Goal: Task Accomplishment & Management: Use online tool/utility

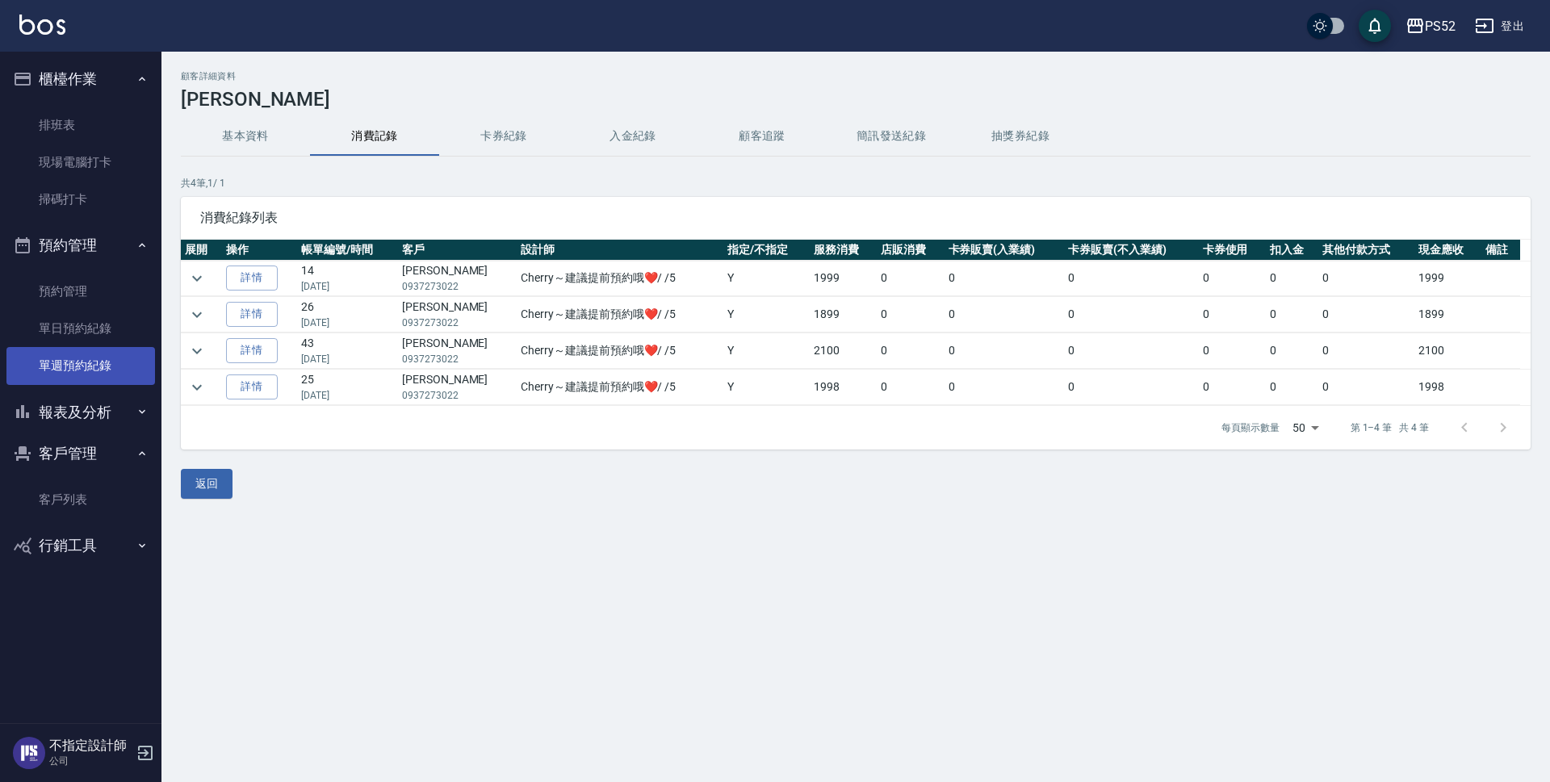
drag, startPoint x: 82, startPoint y: 512, endPoint x: 120, endPoint y: 371, distance: 146.3
click at [82, 512] on link "客戶列表" at bounding box center [80, 499] width 149 height 37
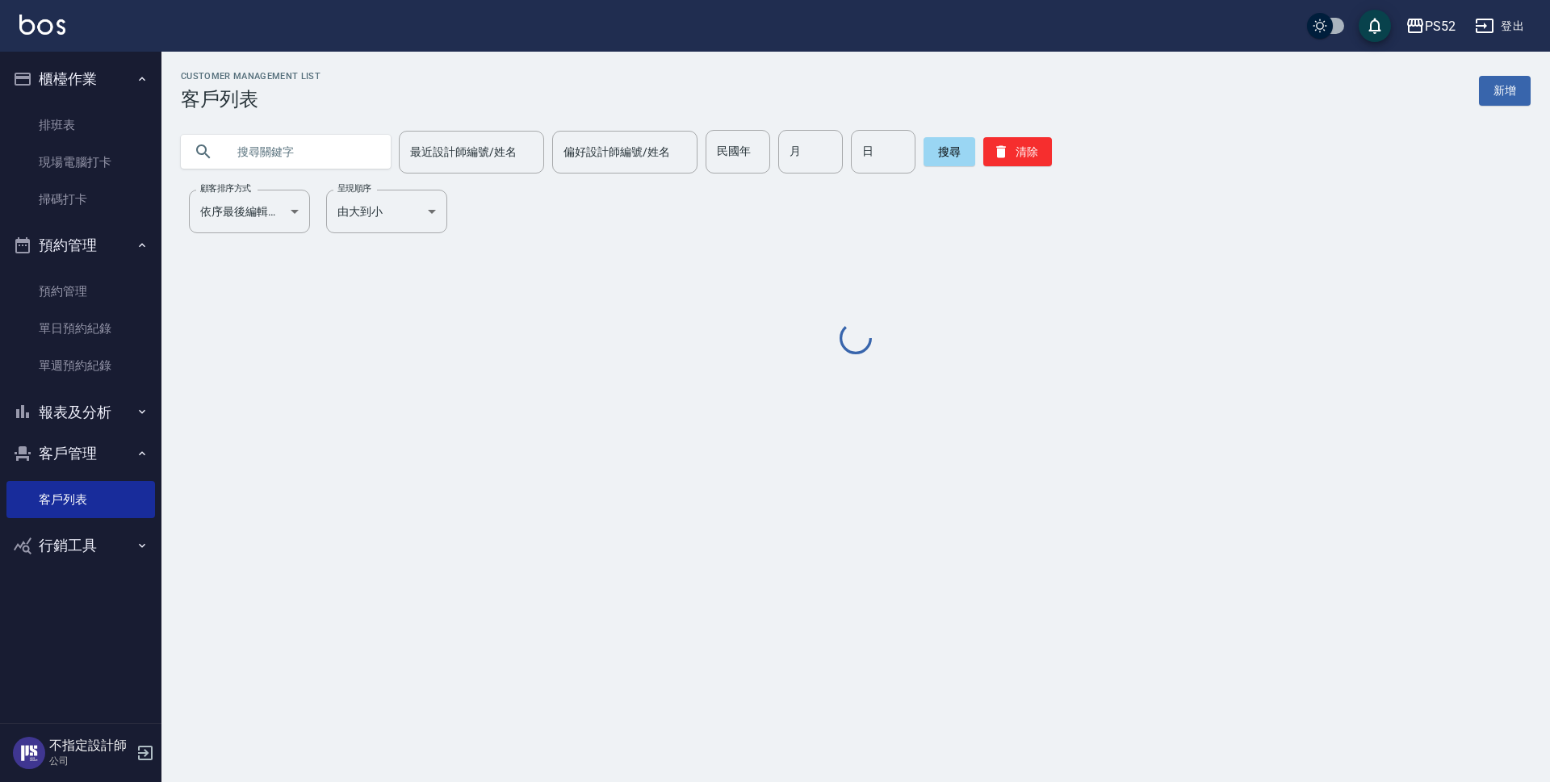
click at [279, 163] on input "text" at bounding box center [302, 152] width 152 height 44
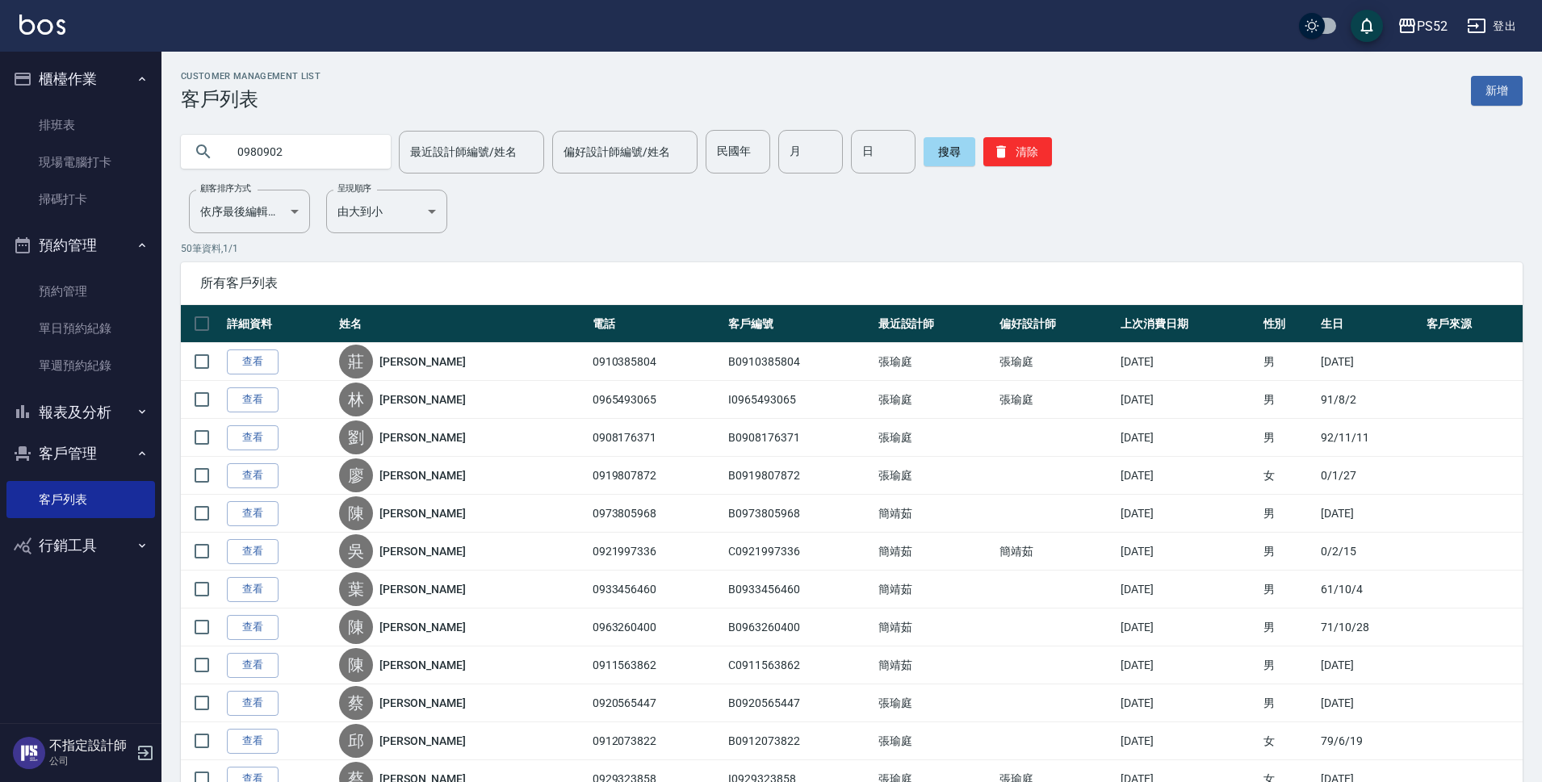
type input "0980902"
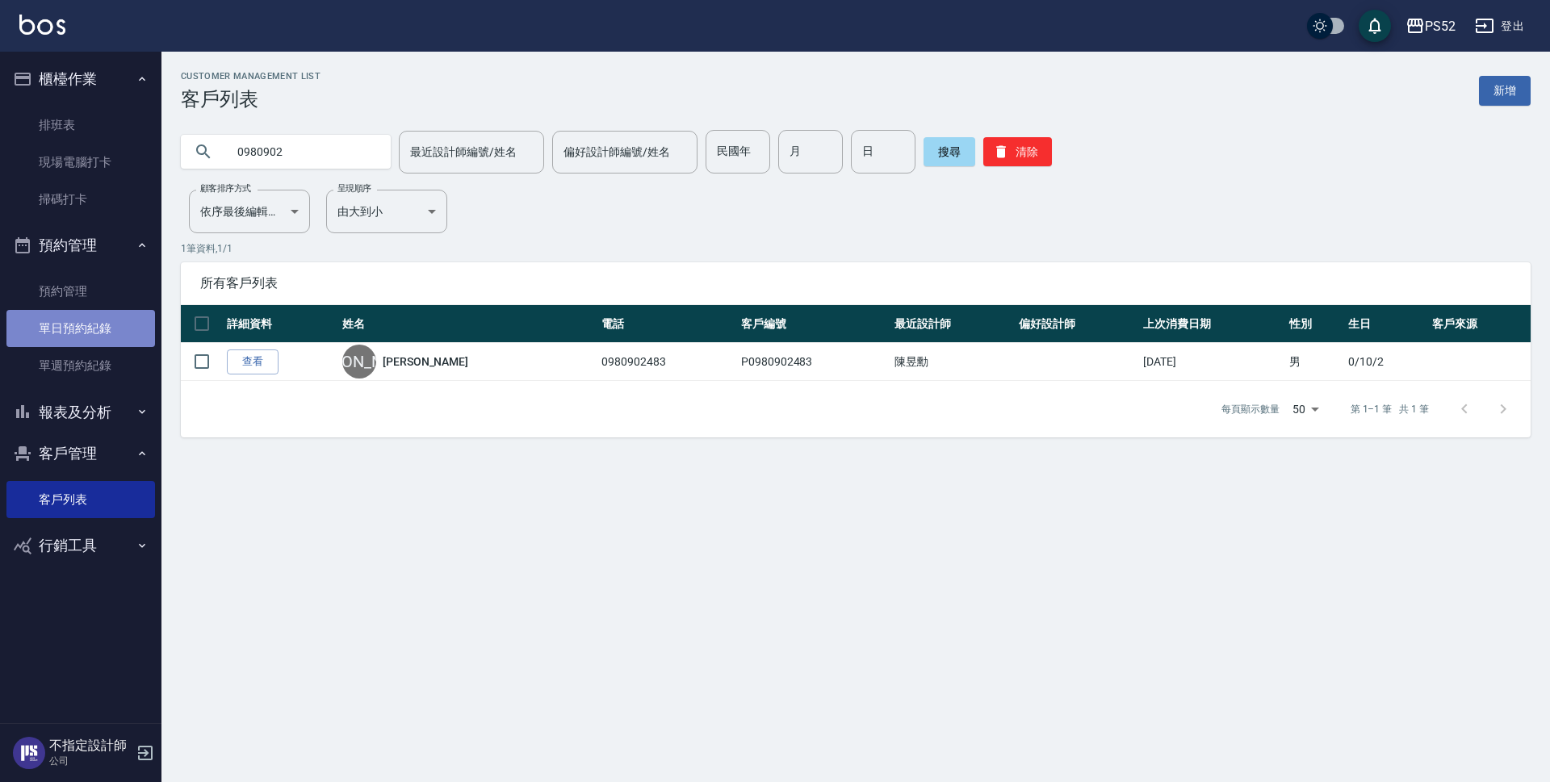
click at [72, 332] on link "單日預約紀錄" at bounding box center [80, 328] width 149 height 37
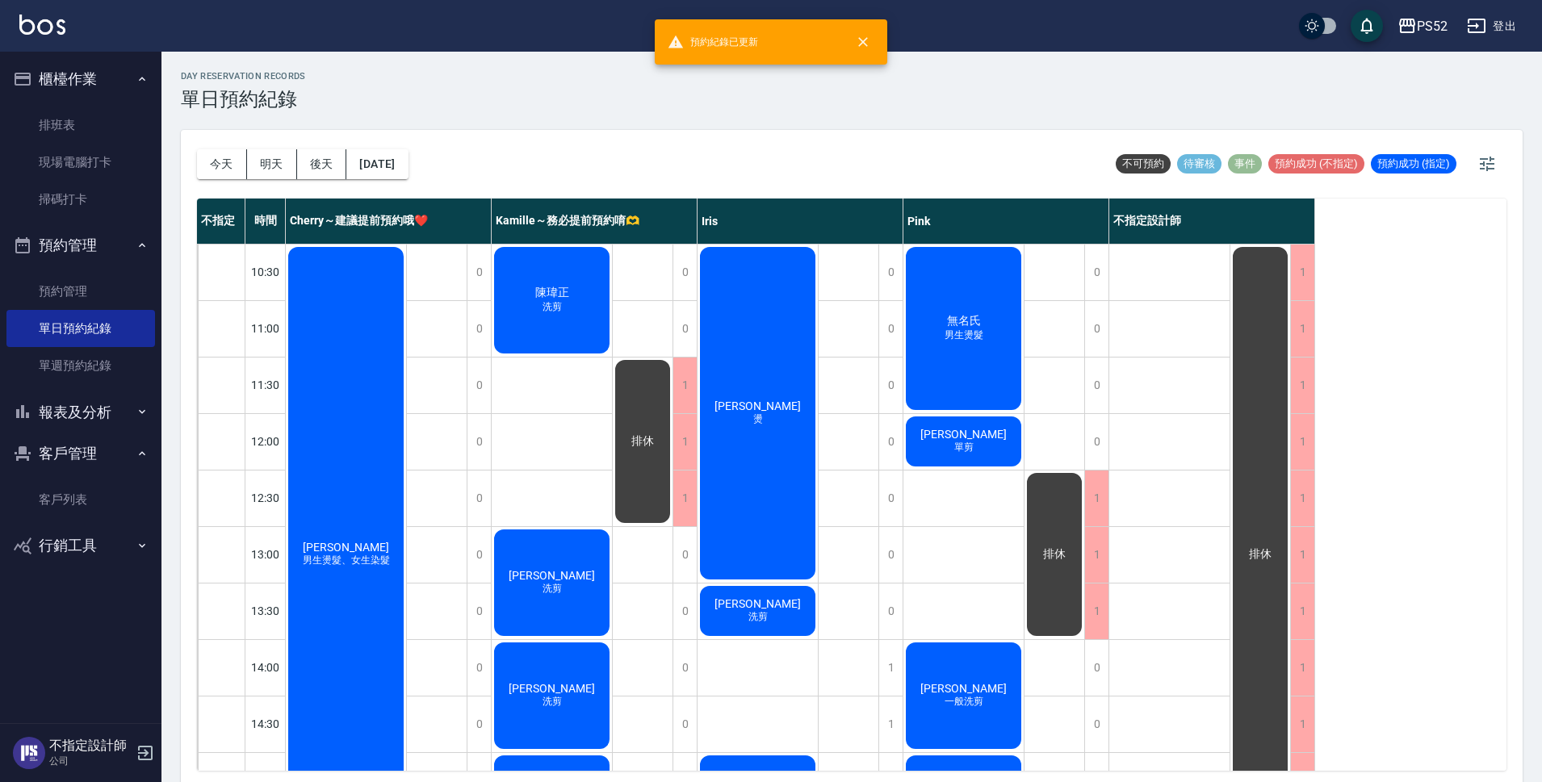
click at [984, 437] on span "[PERSON_NAME]" at bounding box center [963, 434] width 93 height 13
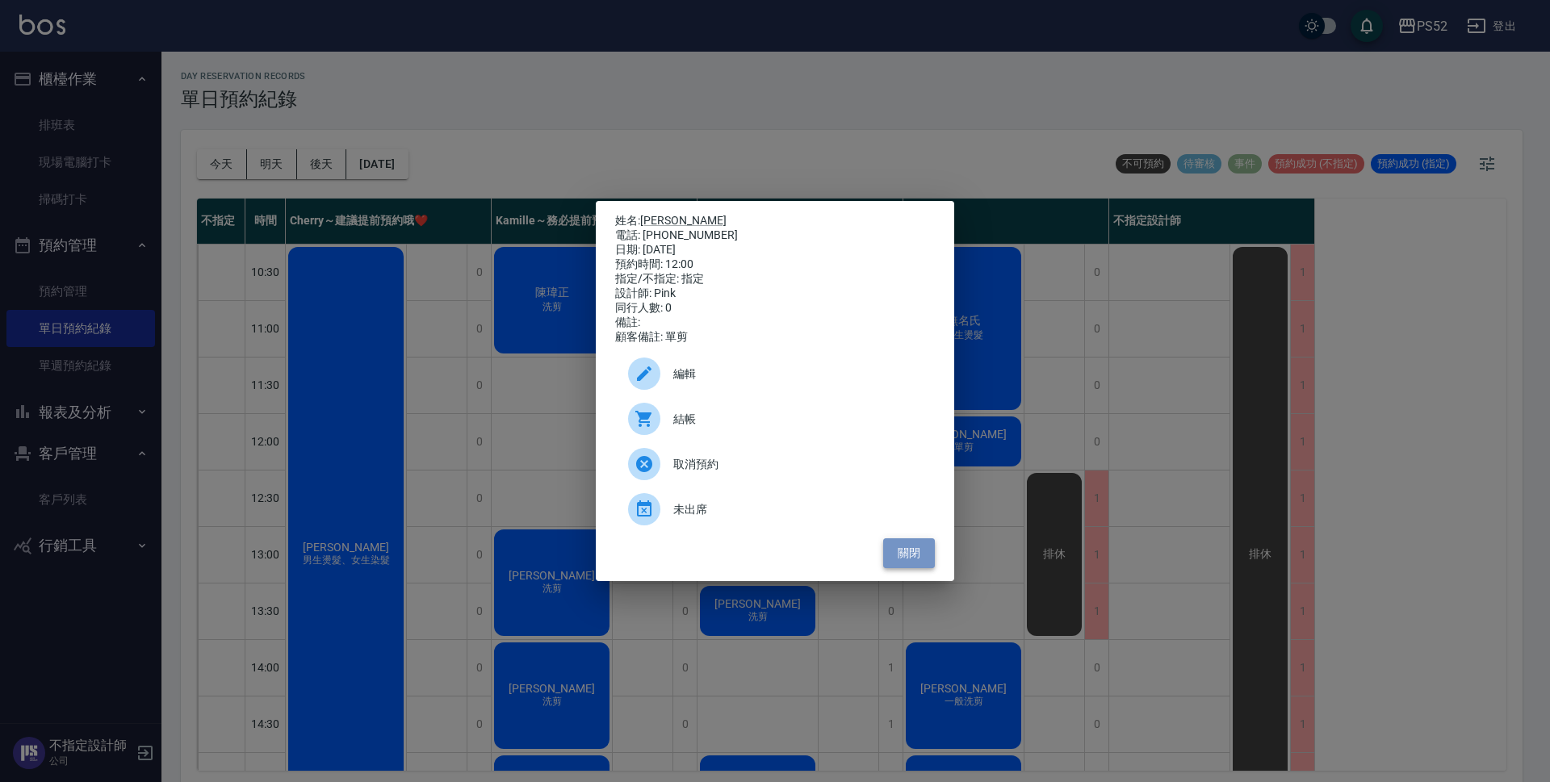
click at [921, 555] on button "關閉" at bounding box center [909, 554] width 52 height 30
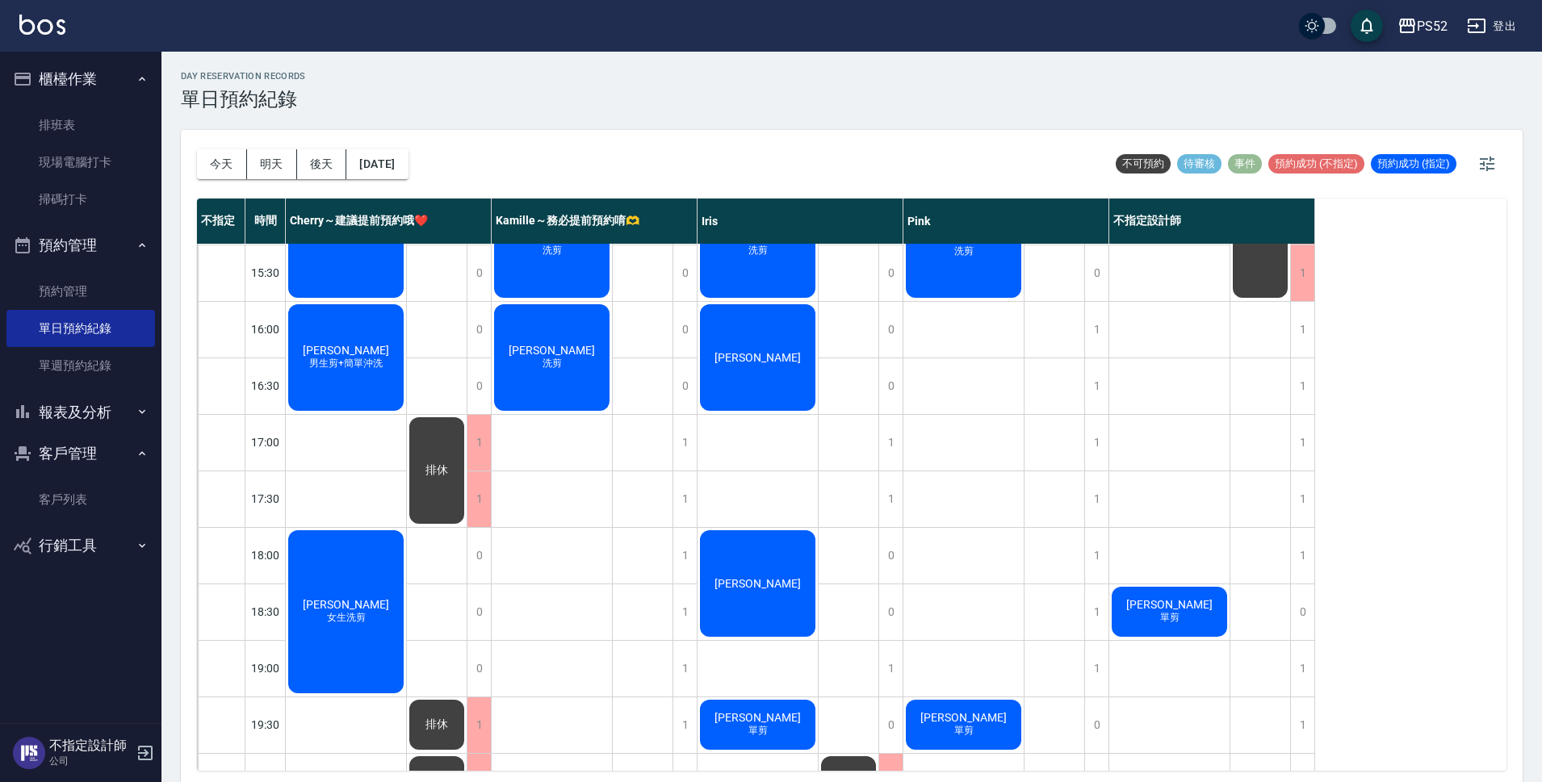
scroll to position [565, 0]
click at [682, 465] on div "1" at bounding box center [685, 442] width 24 height 56
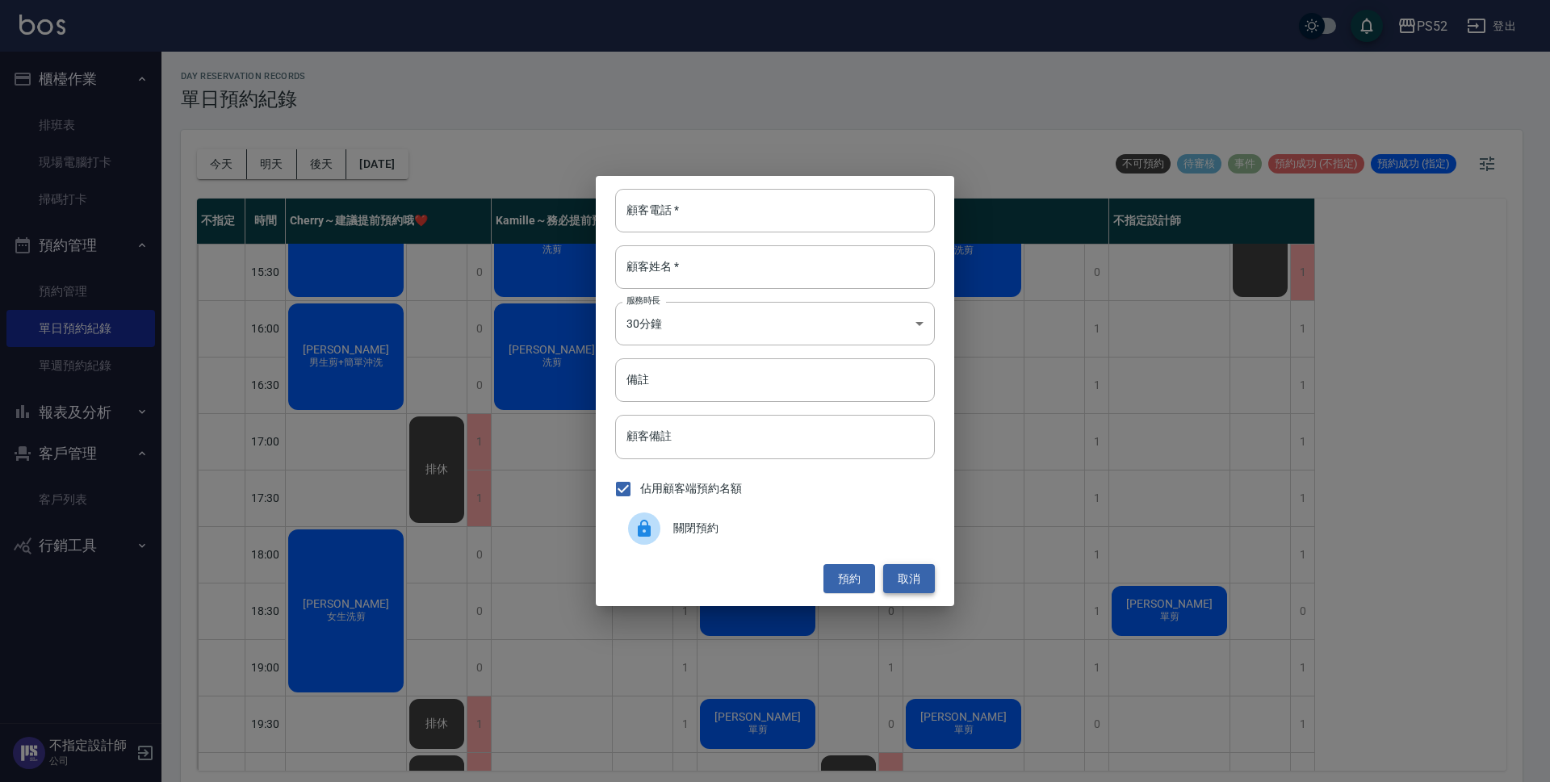
click at [899, 575] on button "取消" at bounding box center [909, 579] width 52 height 30
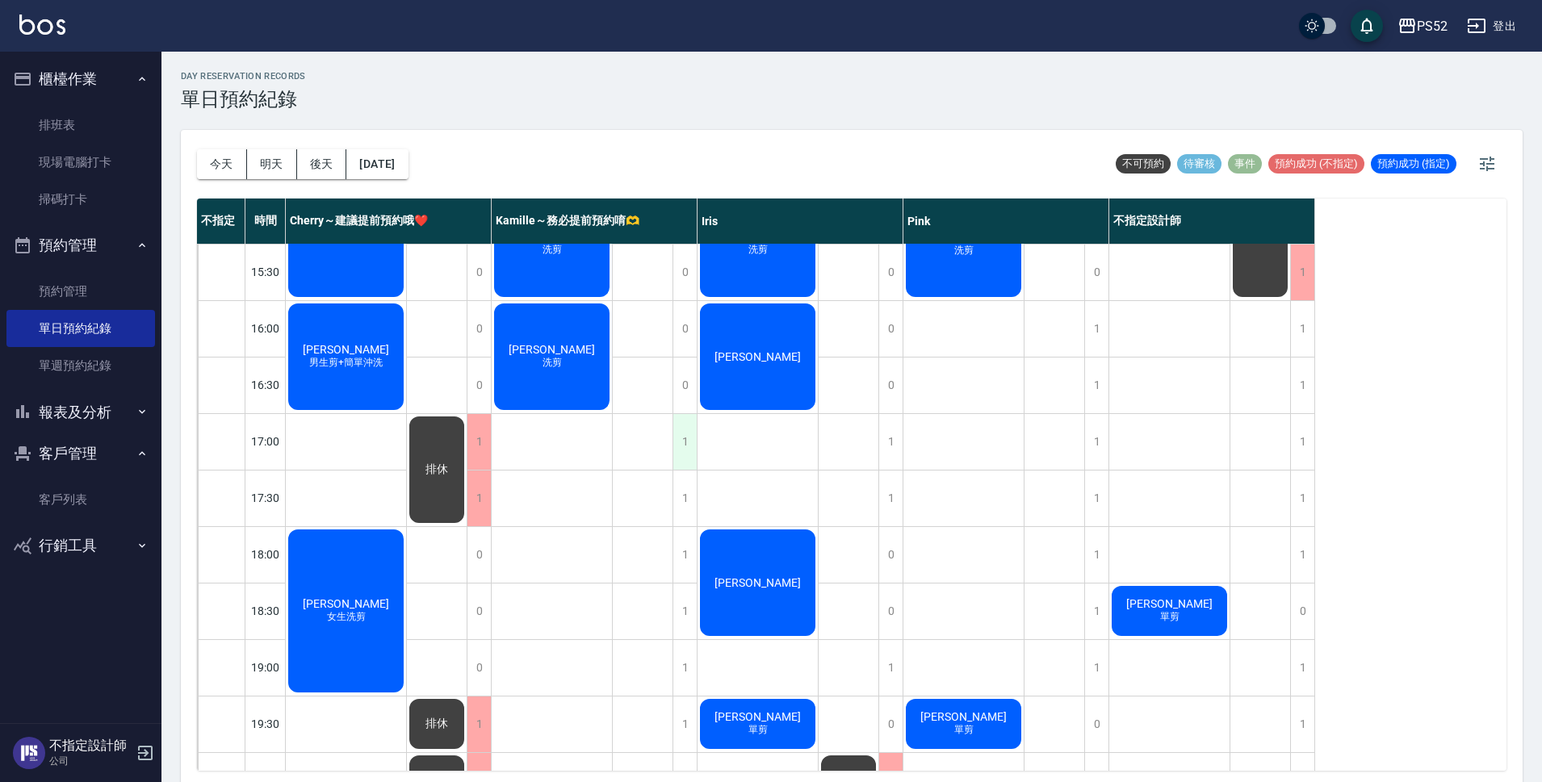
click at [686, 450] on div "1" at bounding box center [685, 442] width 24 height 56
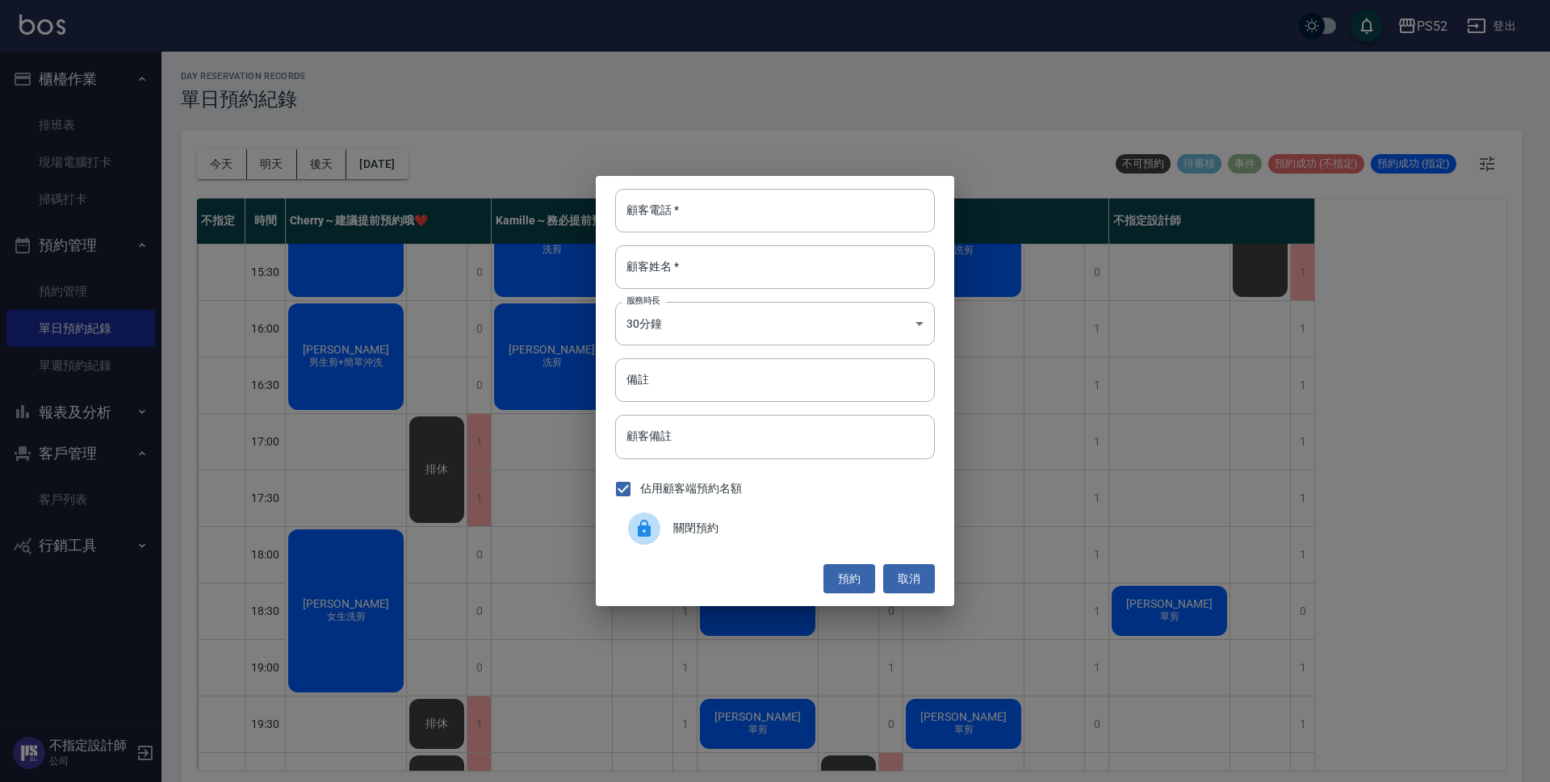
click at [687, 517] on div "關閉預約" at bounding box center [775, 528] width 320 height 45
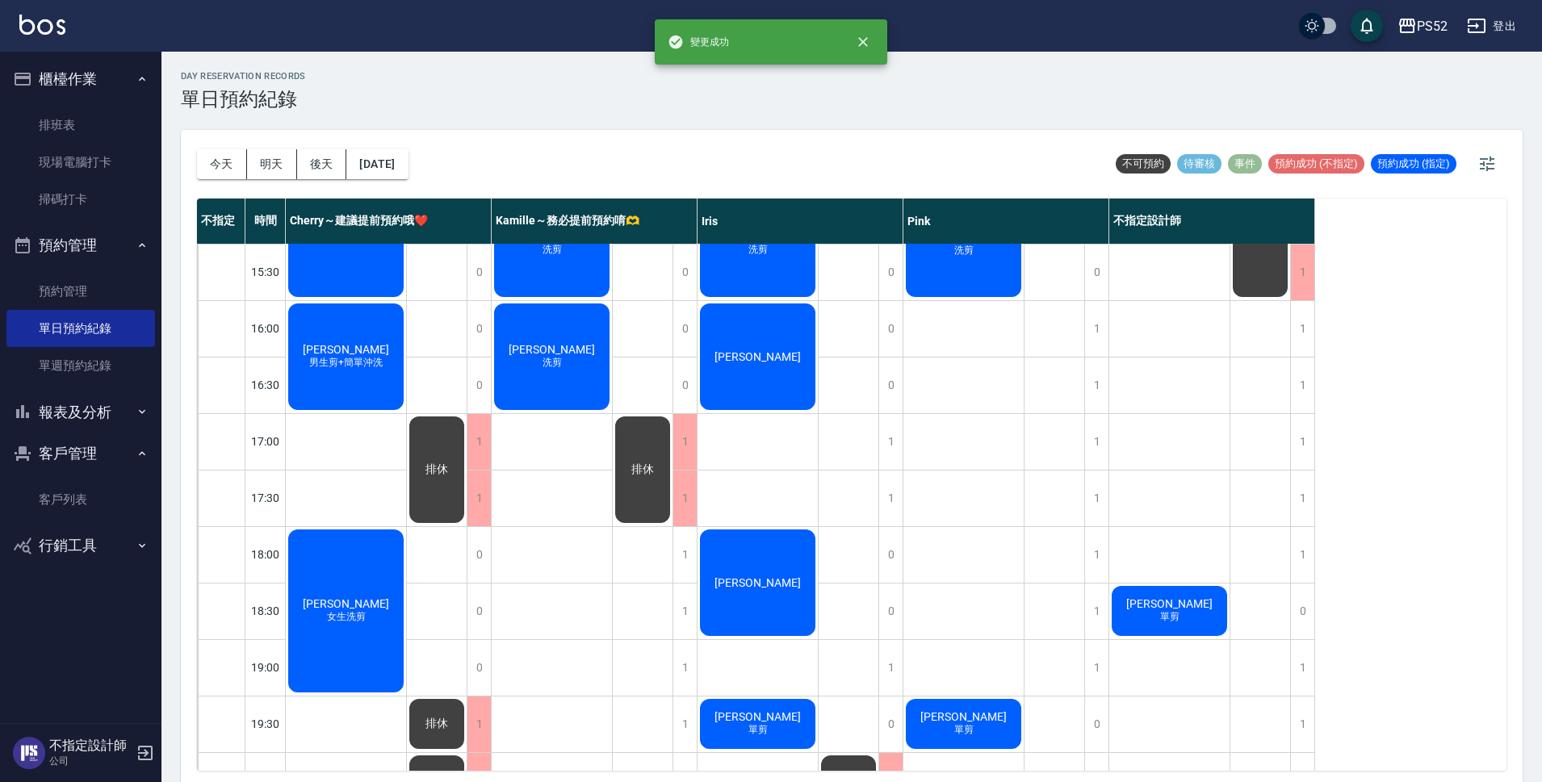
click at [687, 517] on div "1" at bounding box center [685, 499] width 24 height 56
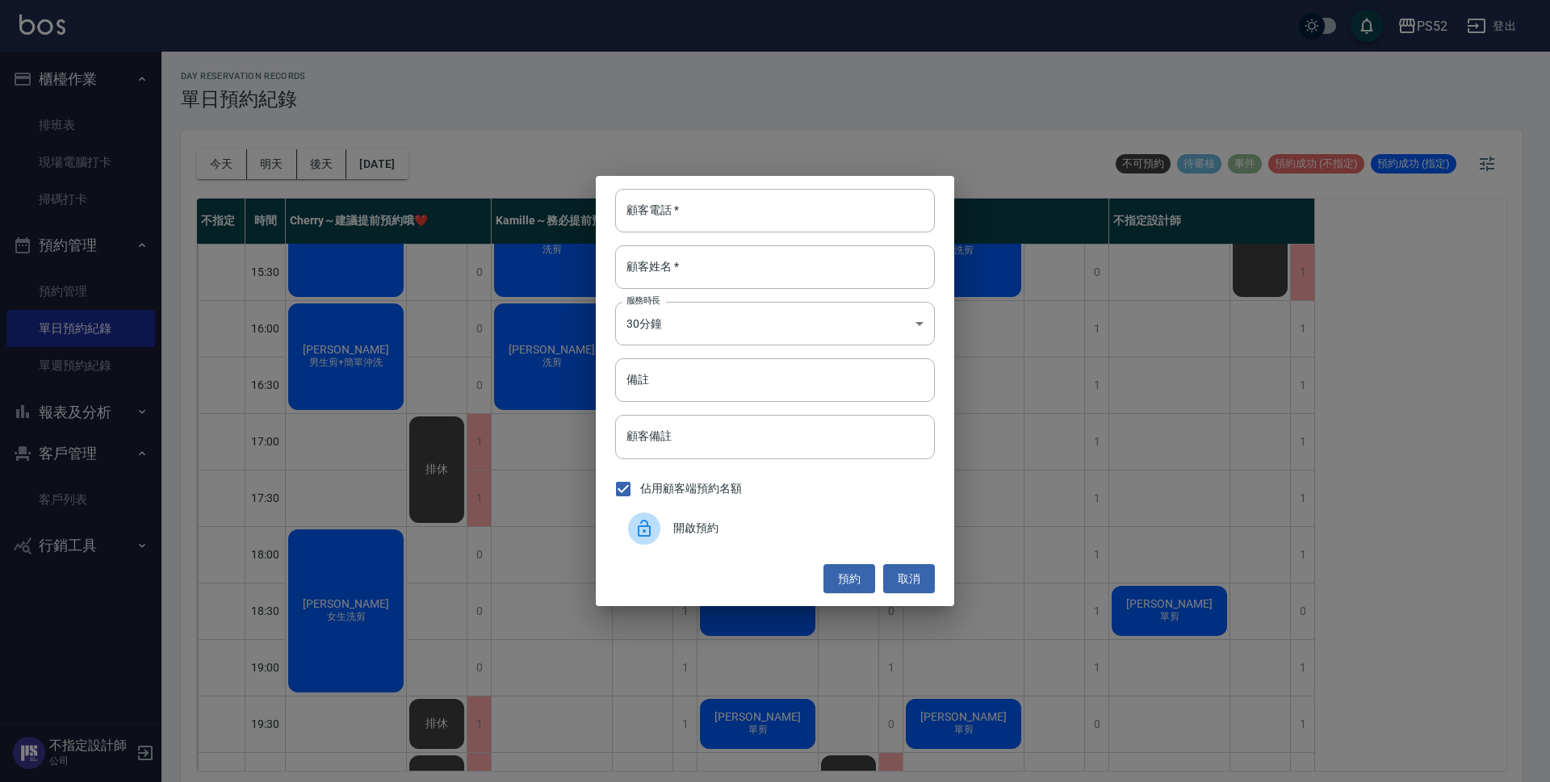
click at [937, 587] on div "顧客電話   * 顧客電話   * 顧客姓名   * 顧客姓名   * 服務時長 30分鐘 1 服務時長 備註 備註 顧客備註 顧客備註 佔用顧客端預約名額 …" at bounding box center [775, 391] width 359 height 430
click at [918, 585] on button "取消" at bounding box center [909, 579] width 52 height 30
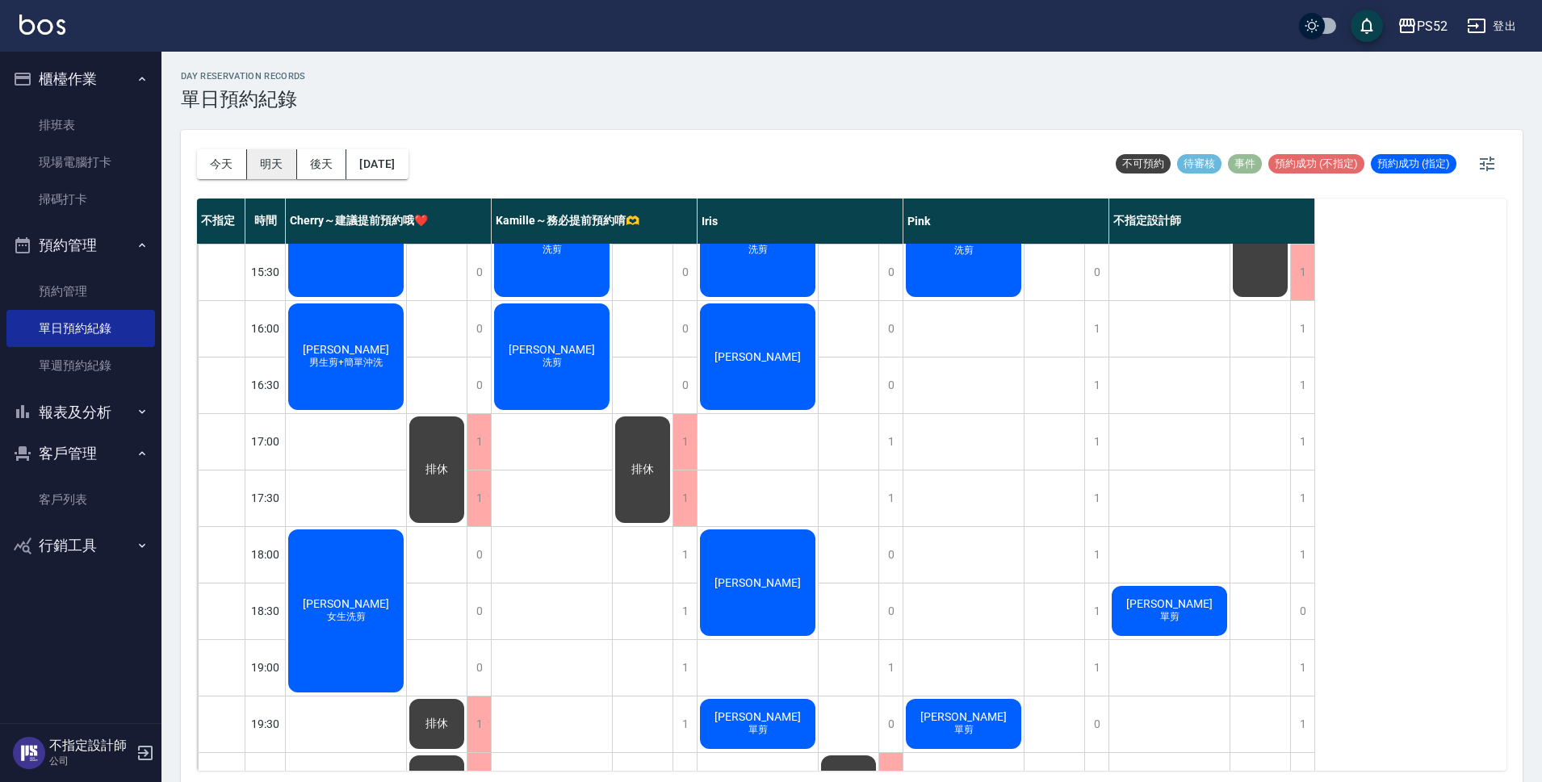
click at [287, 165] on button "明天" at bounding box center [272, 164] width 50 height 30
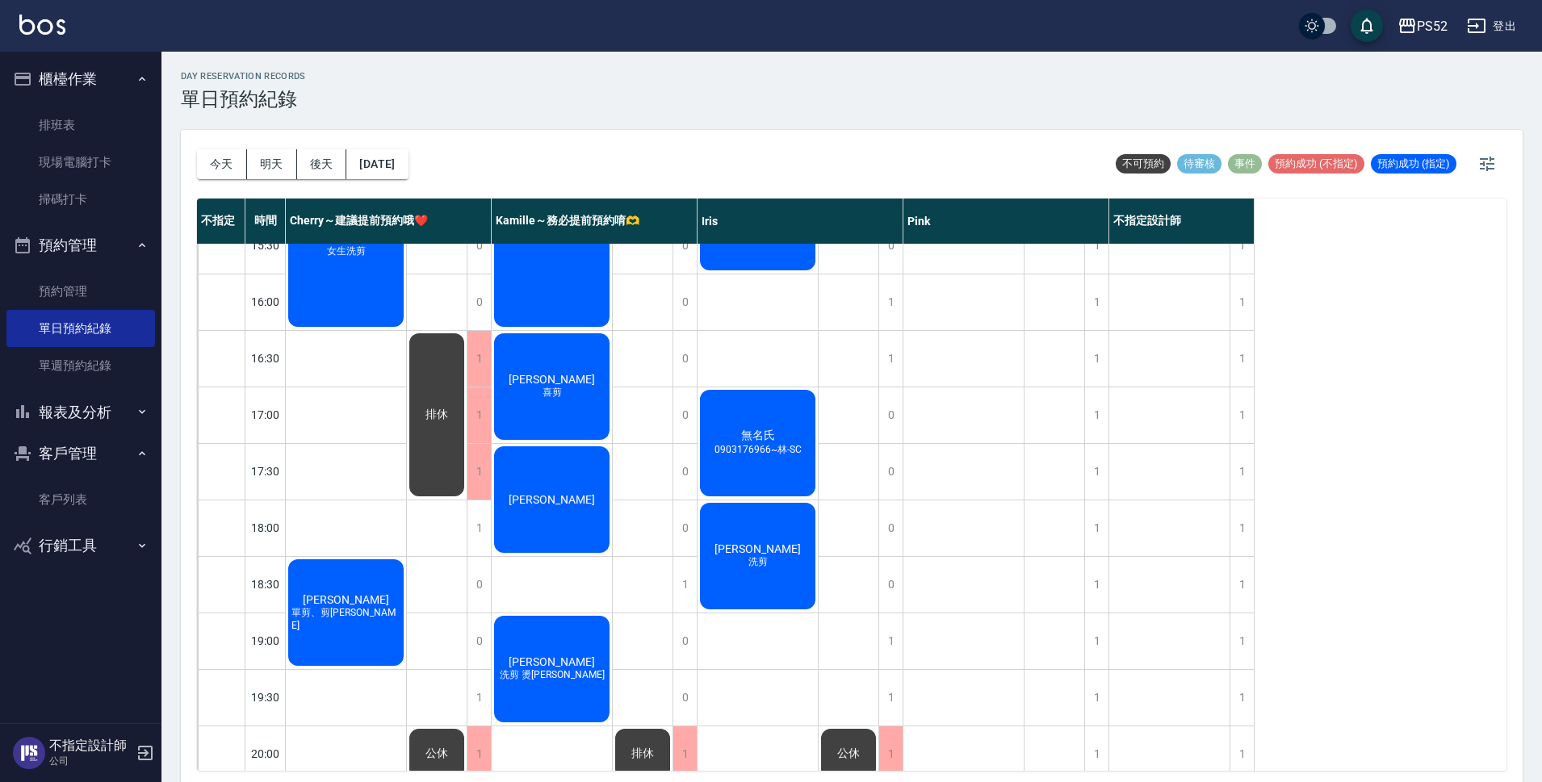
scroll to position [618, 0]
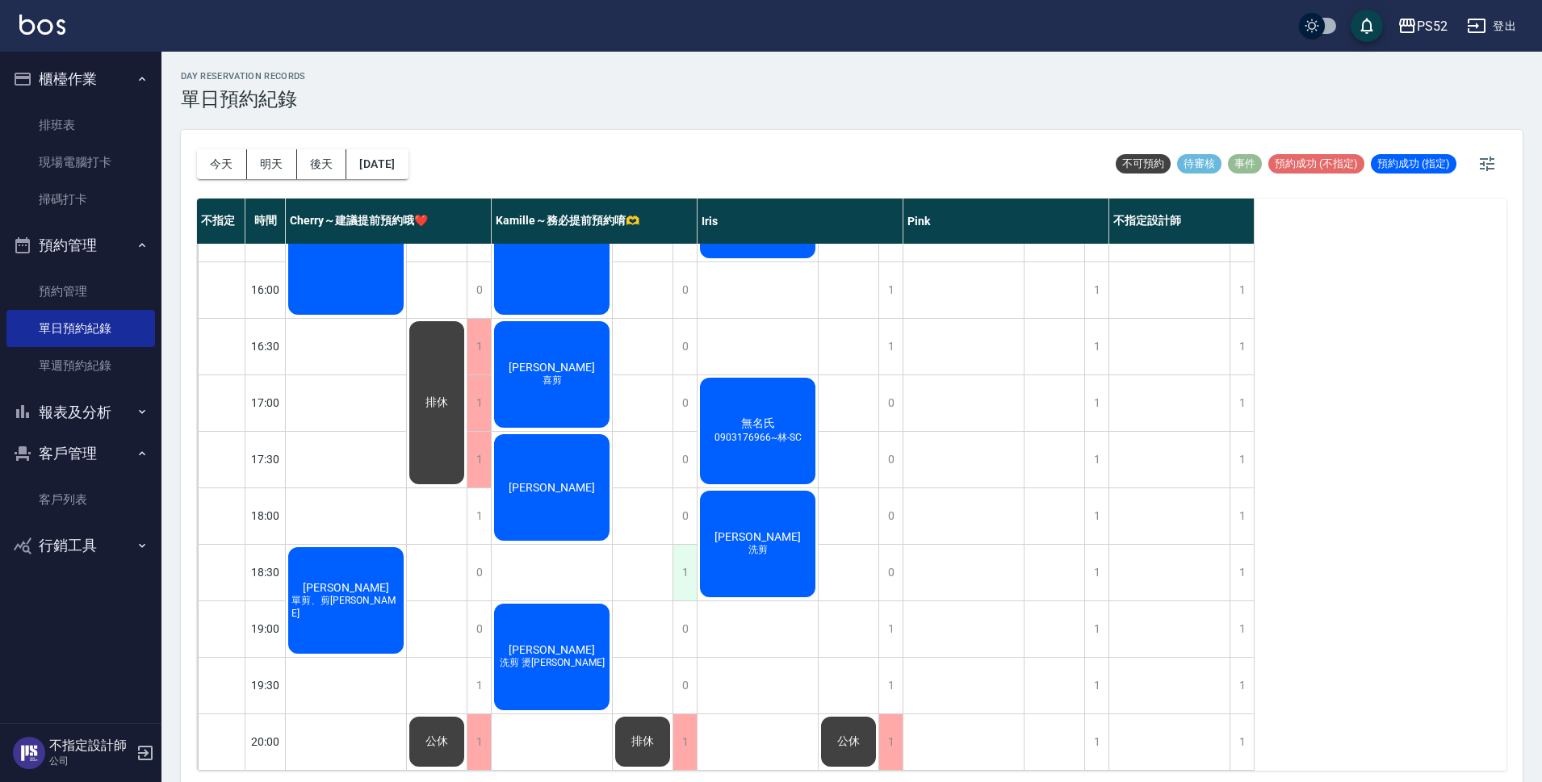
click at [681, 559] on div "1" at bounding box center [685, 573] width 24 height 56
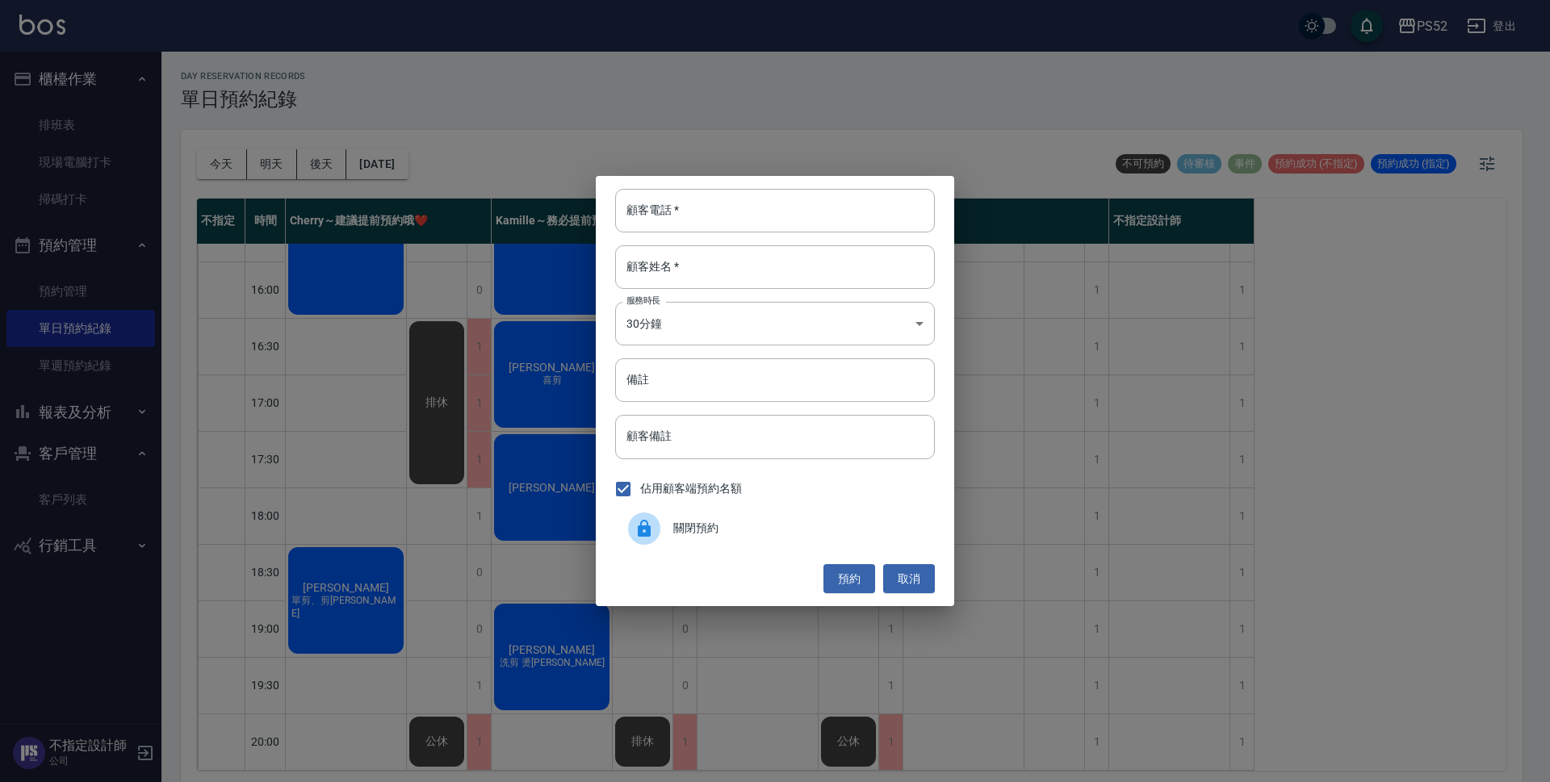
click at [681, 531] on span "關閉預約" at bounding box center [797, 528] width 249 height 17
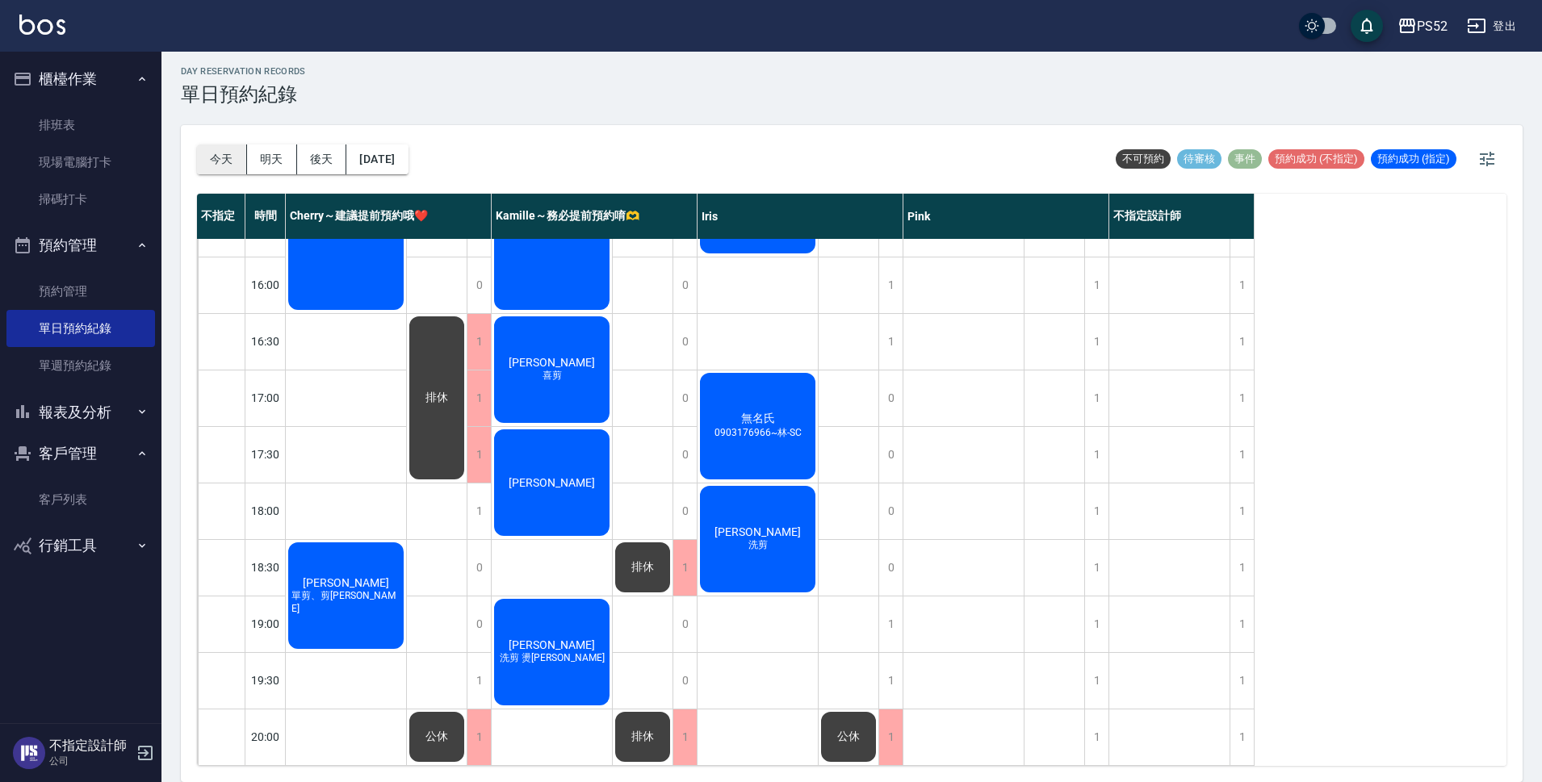
click at [222, 160] on button "今天" at bounding box center [222, 160] width 50 height 30
